Goal: Navigation & Orientation: Understand site structure

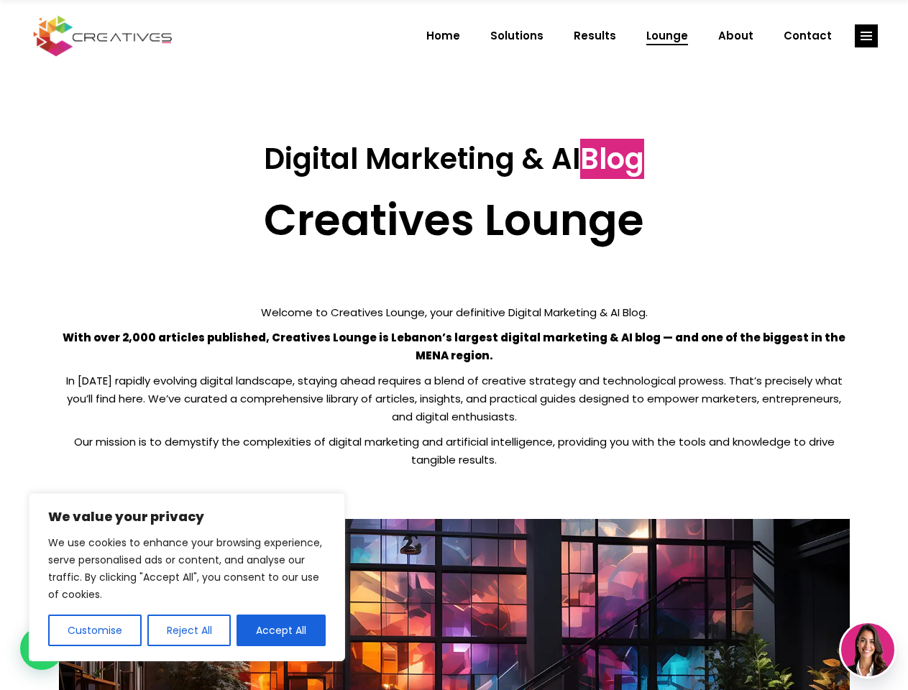
click at [454, 345] on p "With over 2,000 articles published, Creatives Lounge is Lebanon’s largest digit…" at bounding box center [454, 347] width 791 height 36
click at [94, 630] on button "Customise" at bounding box center [94, 631] width 93 height 32
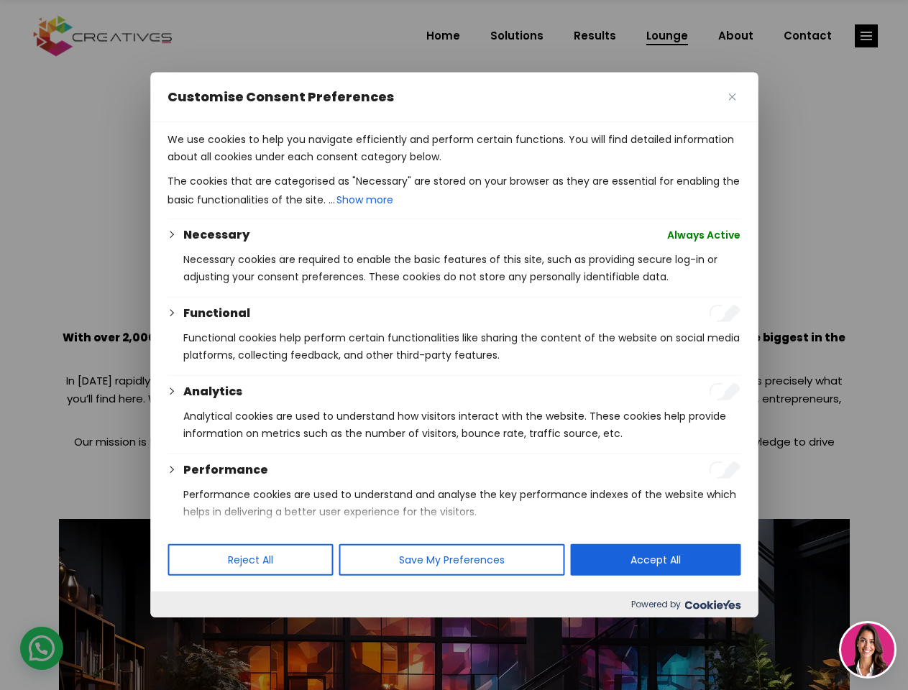
click at [188, 630] on div at bounding box center [454, 345] width 908 height 690
click at [281, 165] on p "We use cookies to help you navigate efficiently and perform certain functions. …" at bounding box center [454, 148] width 573 height 35
click at [866, 36] on div at bounding box center [454, 345] width 908 height 690
click at [868, 650] on img at bounding box center [867, 649] width 53 height 53
